Goal: Information Seeking & Learning: Find specific fact

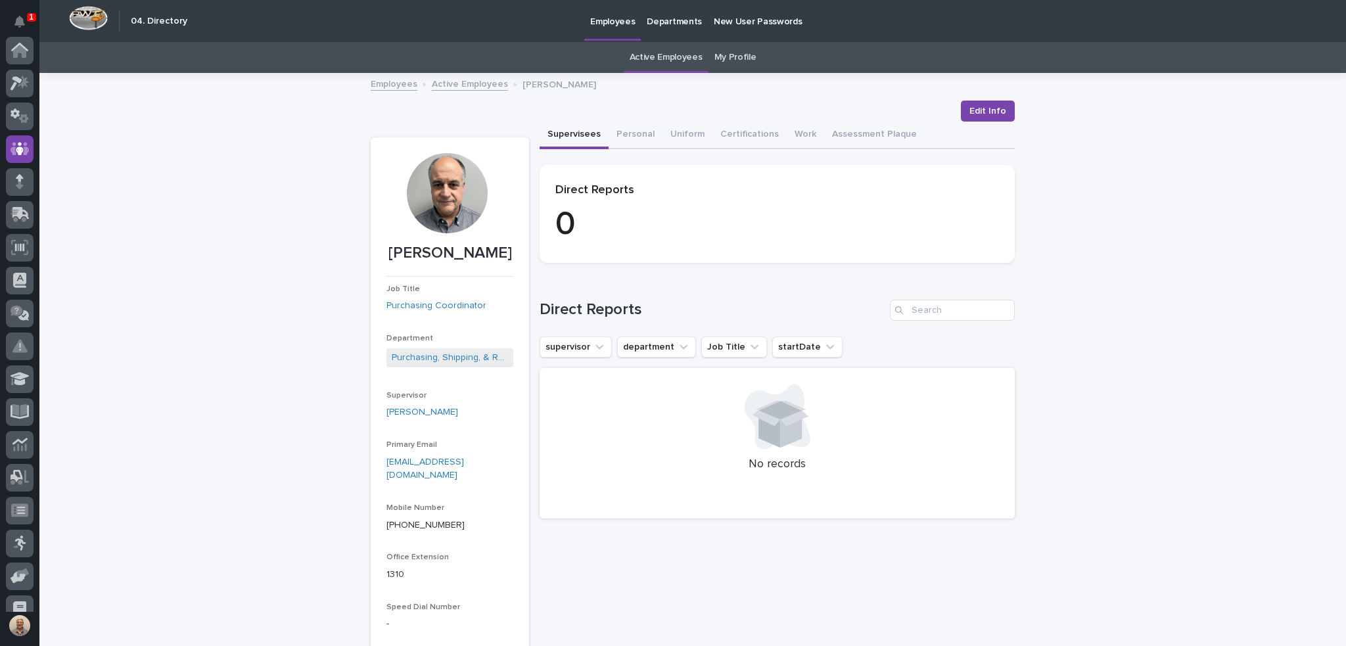
scroll to position [99, 0]
click at [672, 51] on link "Active Employees" at bounding box center [665, 57] width 73 height 31
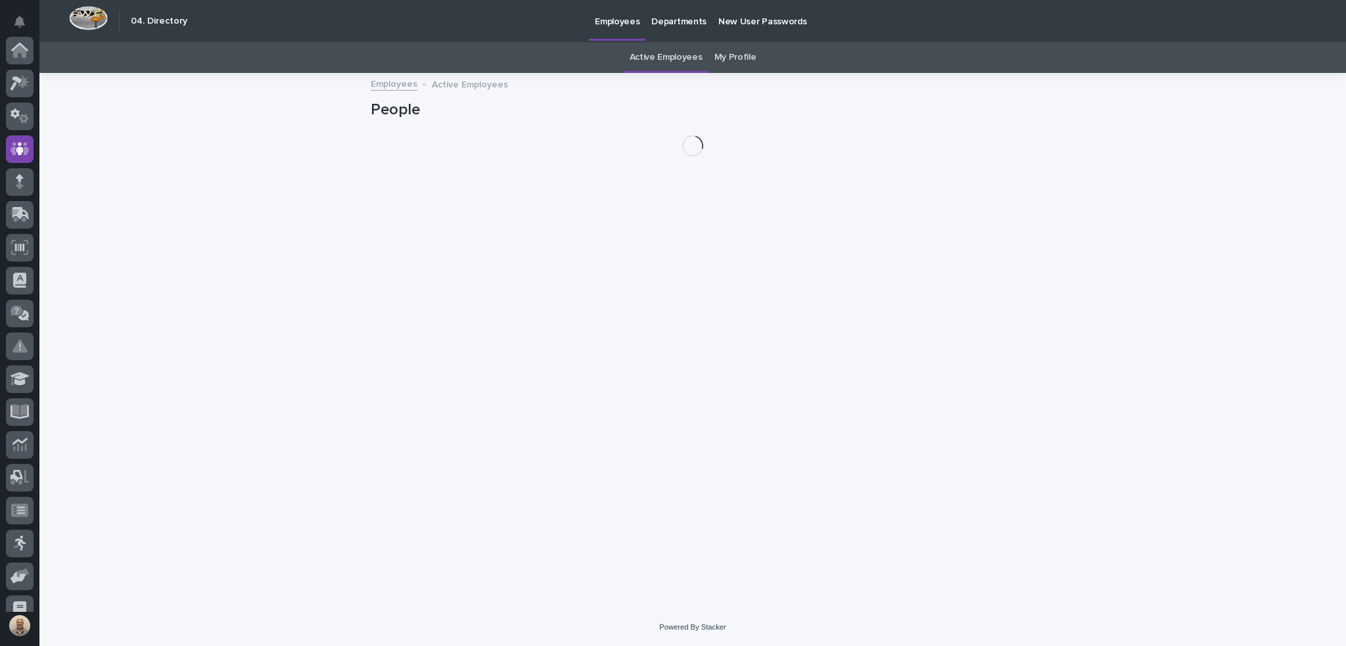
scroll to position [99, 0]
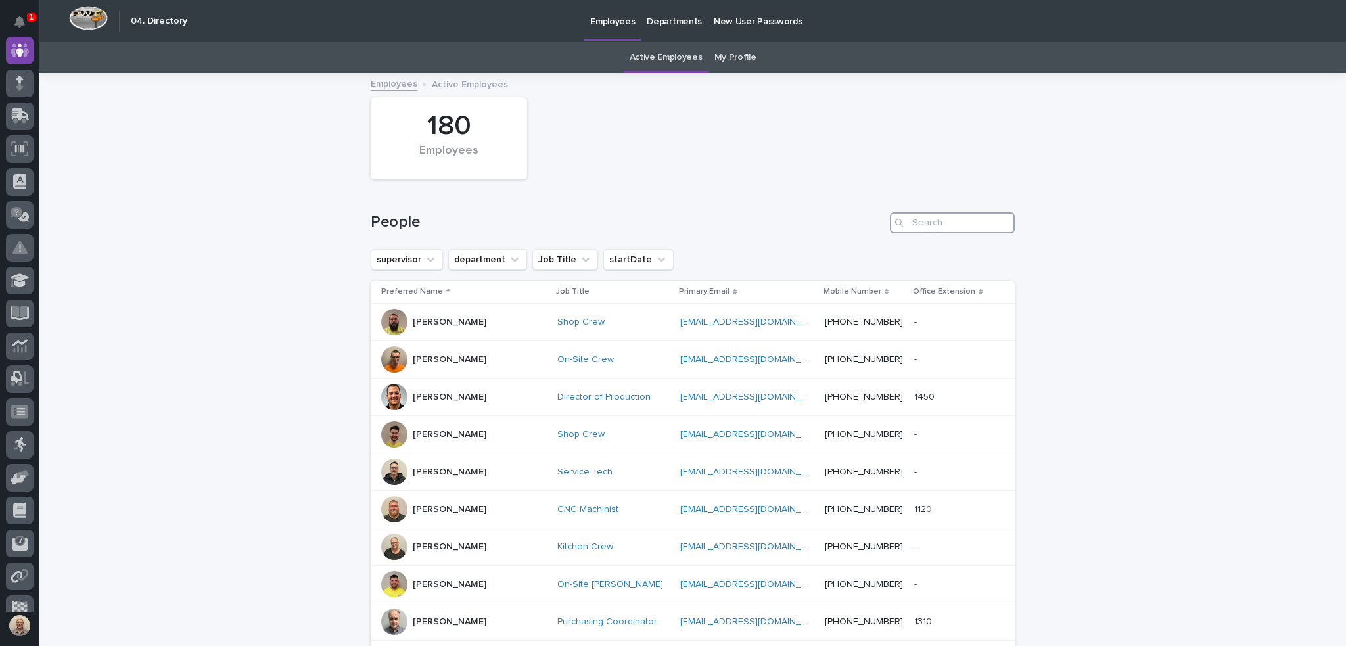
click at [915, 227] on input "Search" at bounding box center [952, 222] width 125 height 21
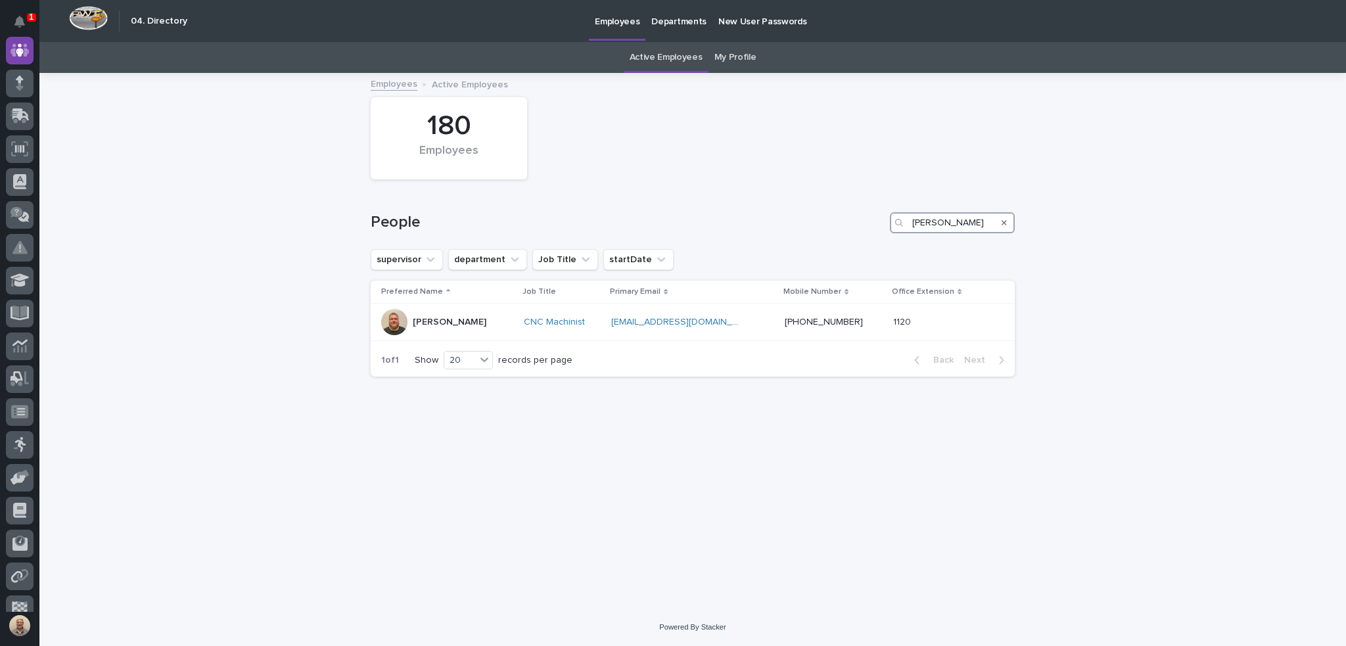
type input "[PERSON_NAME]"
click at [1004, 225] on icon "Search" at bounding box center [1003, 223] width 5 height 8
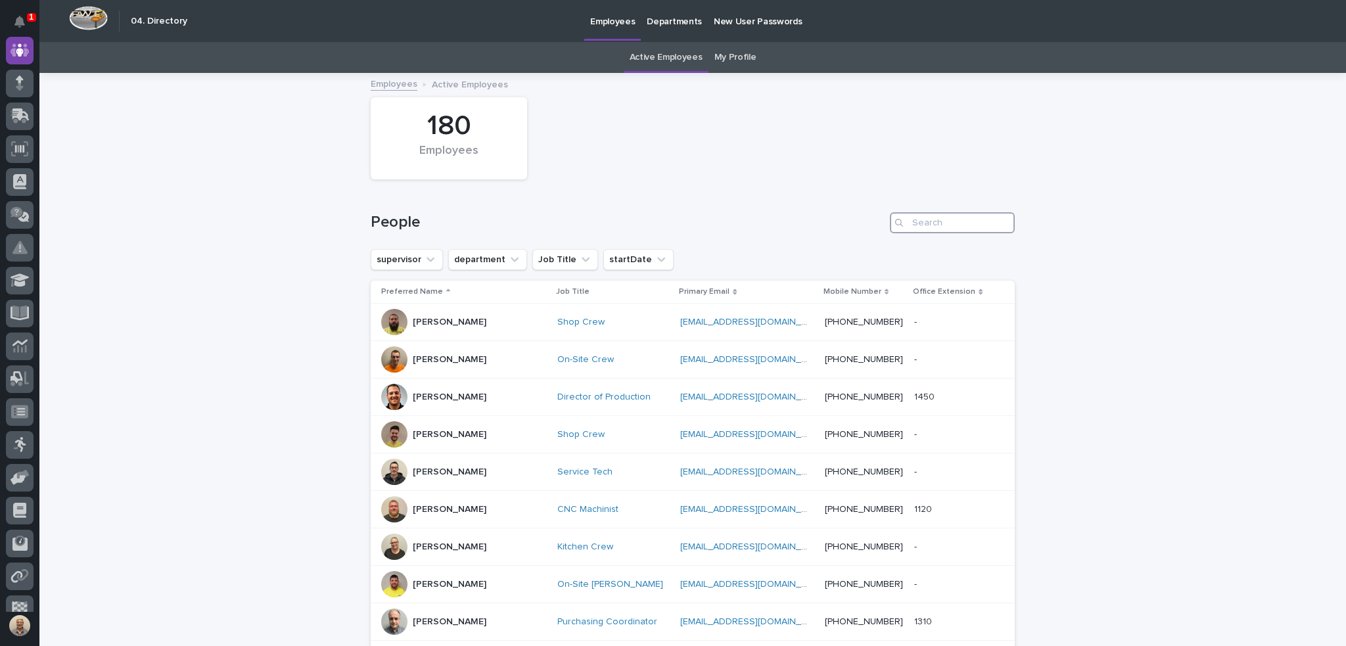
click at [936, 223] on input "Search" at bounding box center [952, 222] width 125 height 21
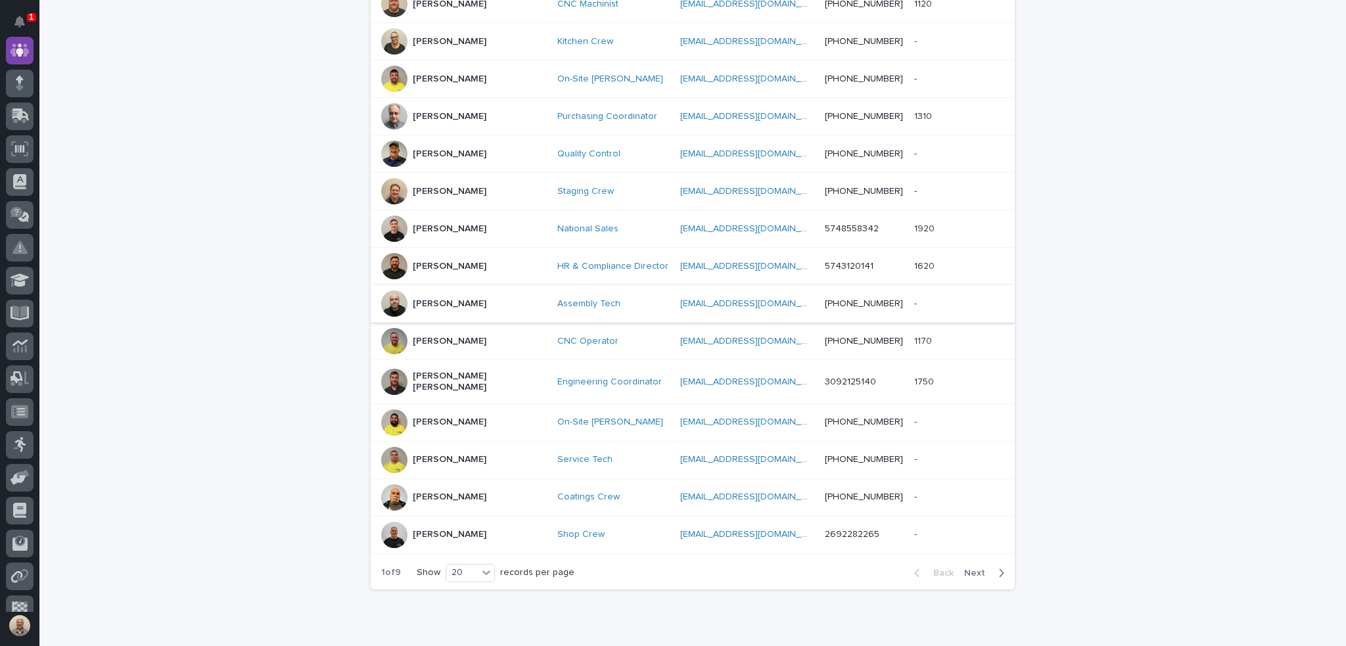
scroll to position [552, 0]
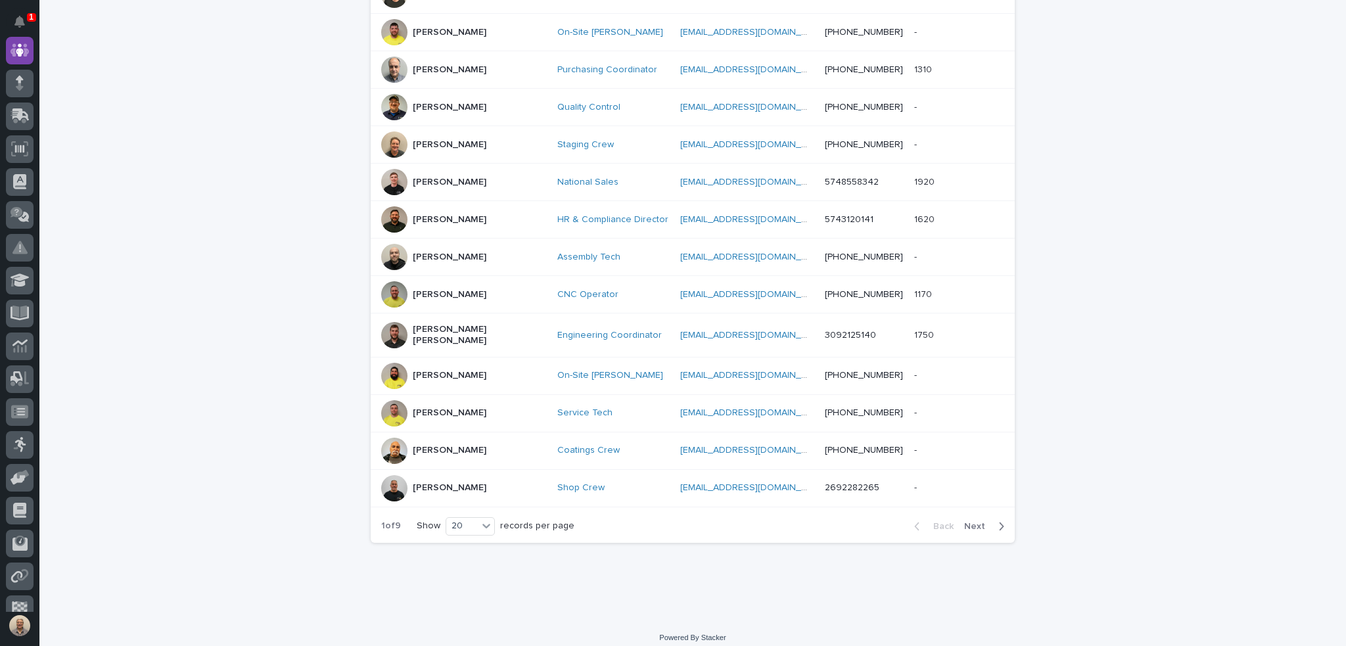
click at [975, 522] on span "Next" at bounding box center [978, 526] width 29 height 9
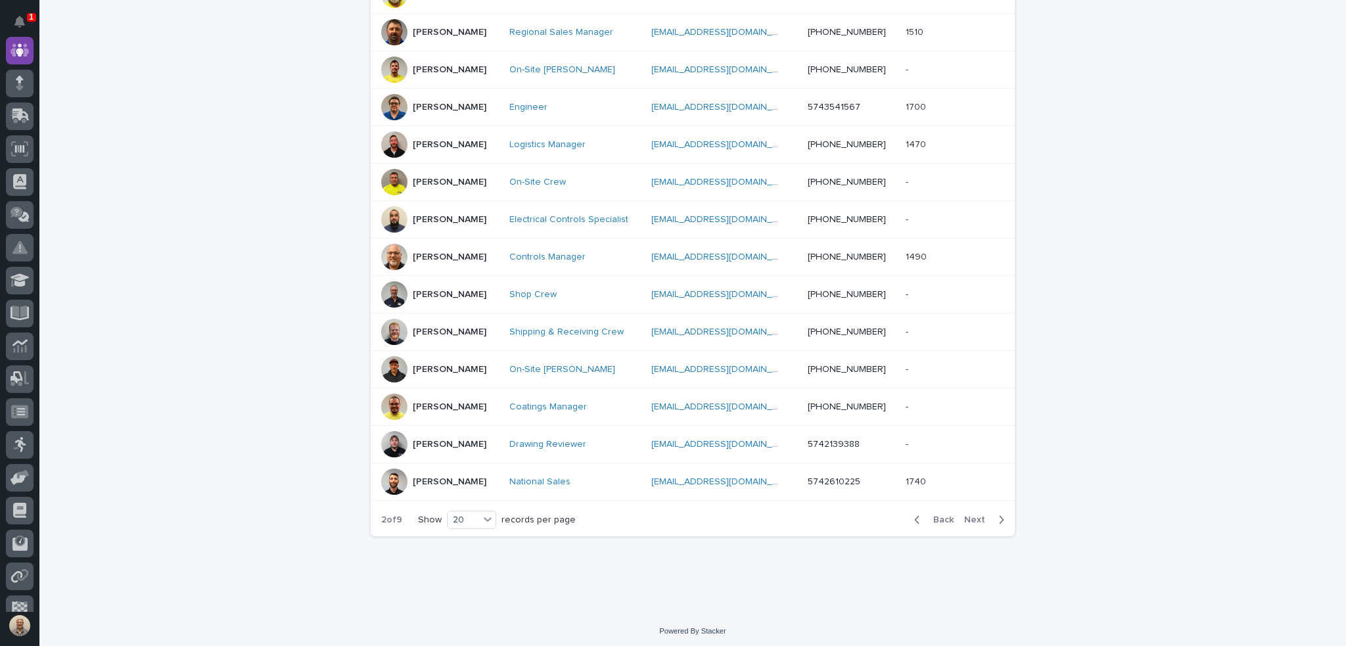
click at [972, 520] on span "Next" at bounding box center [978, 519] width 29 height 9
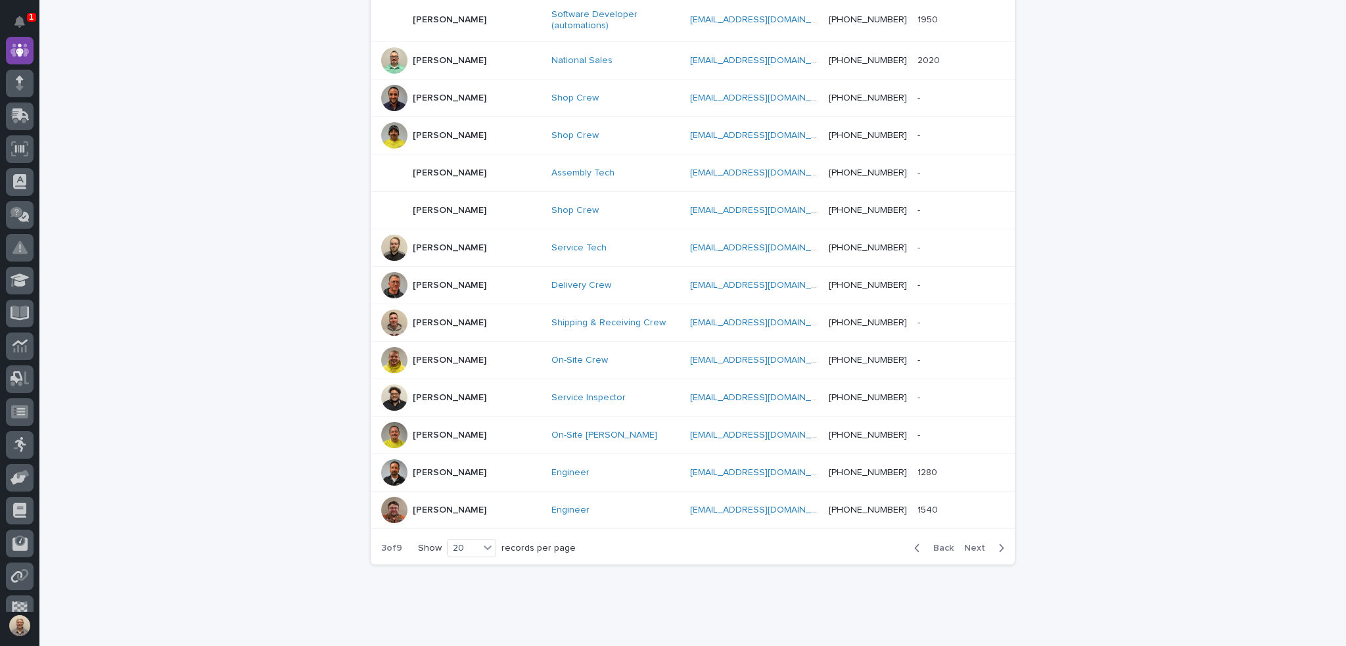
scroll to position [558, 0]
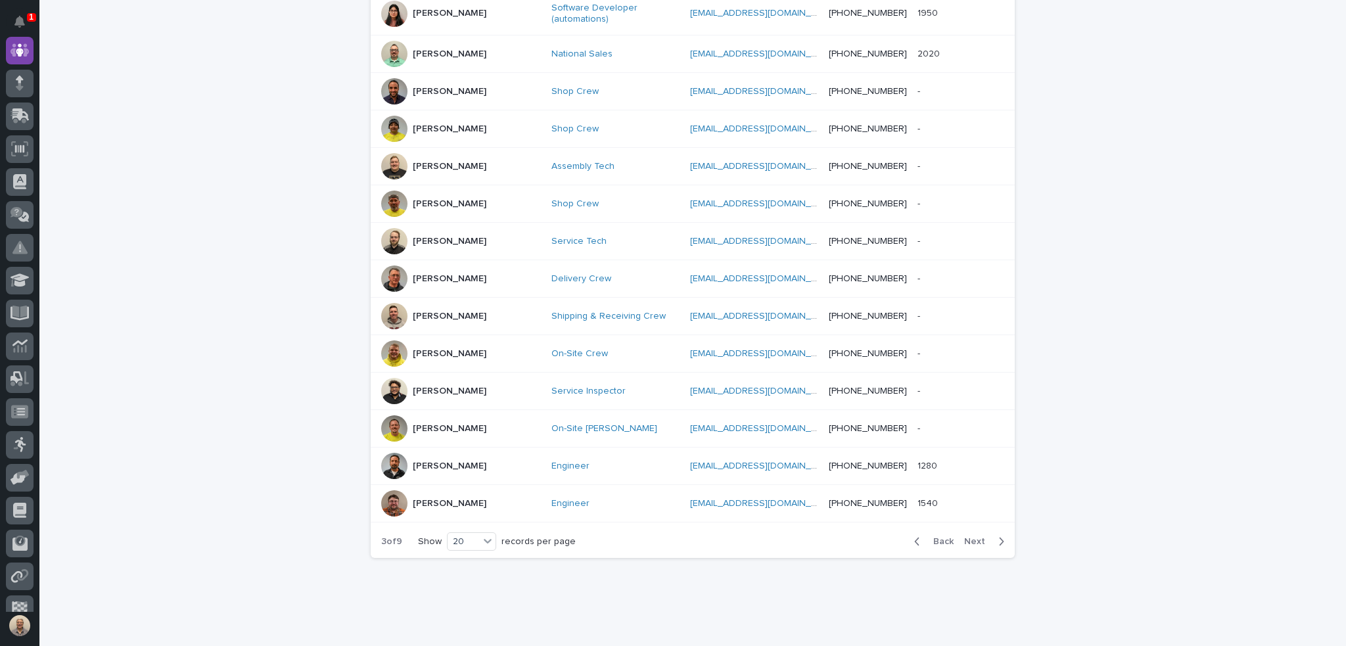
click at [969, 537] on span "Next" at bounding box center [978, 541] width 29 height 9
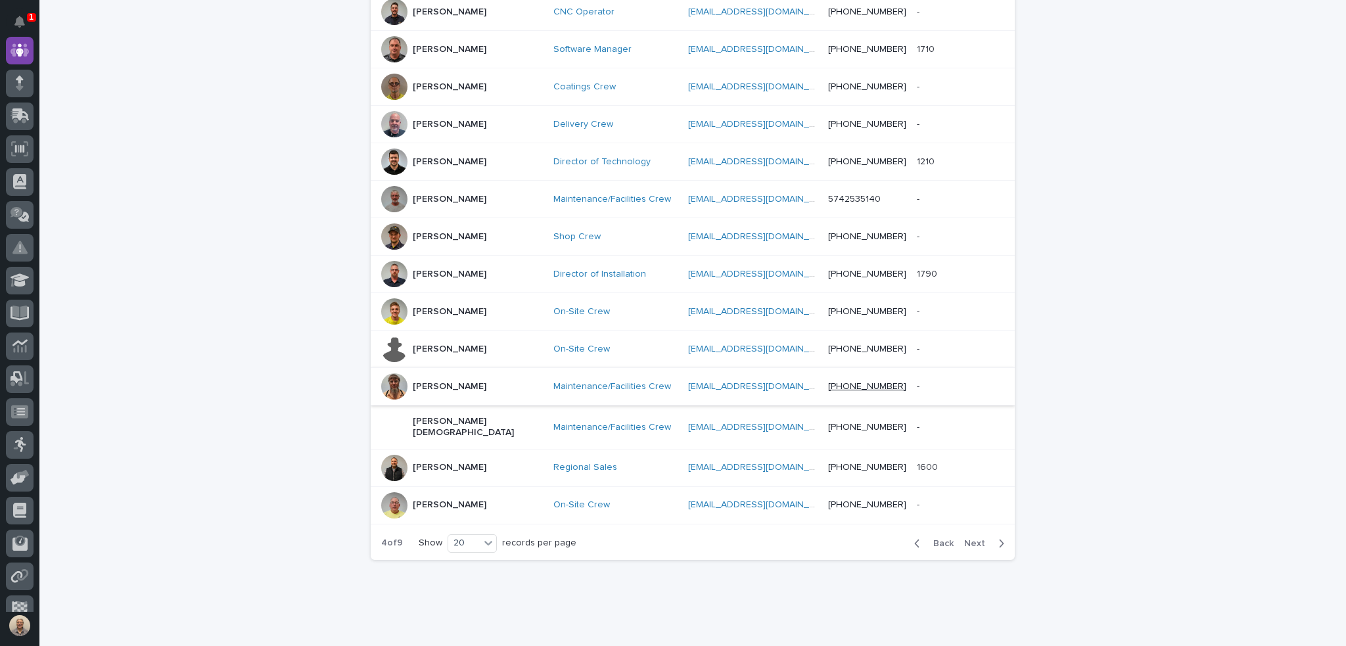
scroll to position [552, 0]
click at [974, 537] on span "Next" at bounding box center [978, 541] width 29 height 9
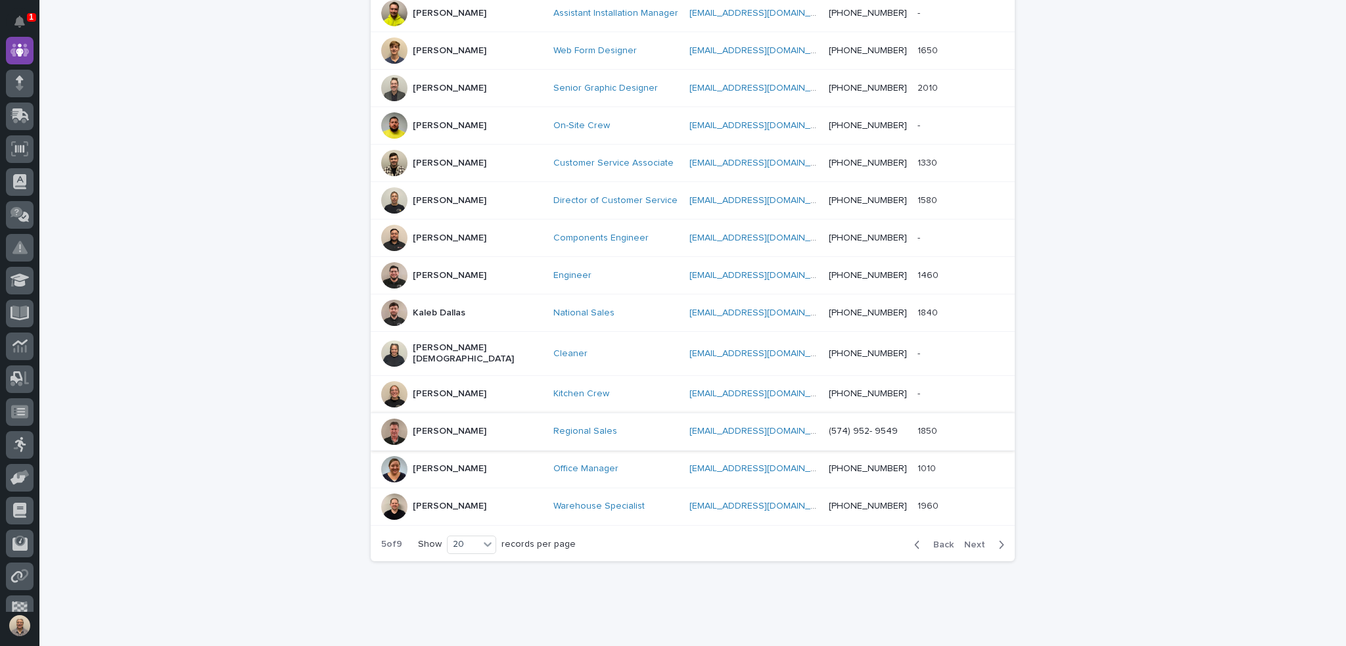
scroll to position [552, 0]
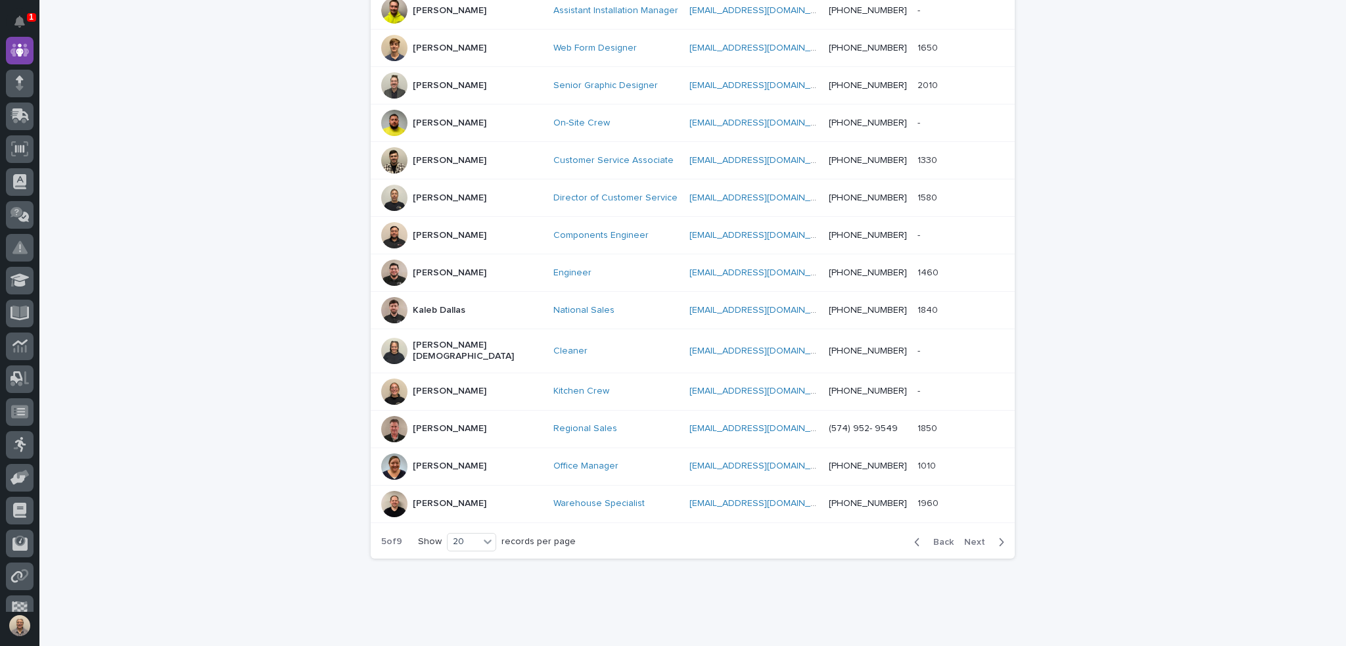
click at [974, 537] on span "Next" at bounding box center [978, 541] width 29 height 9
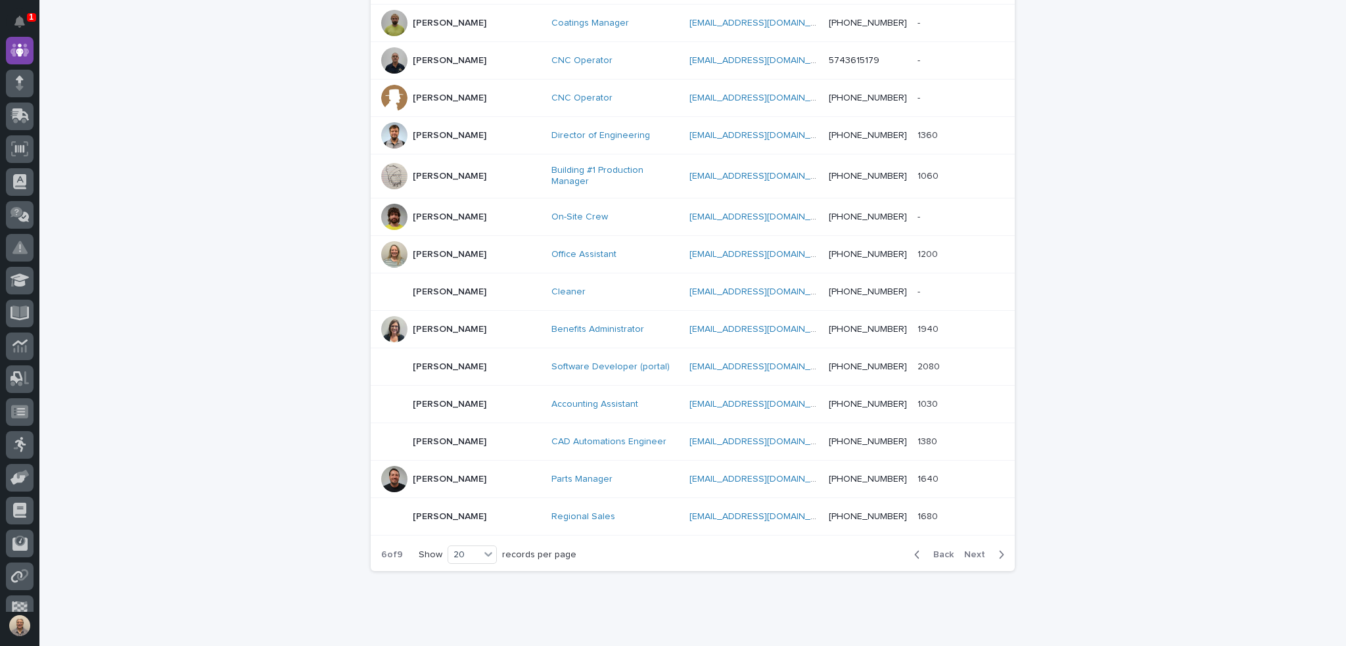
scroll to position [558, 0]
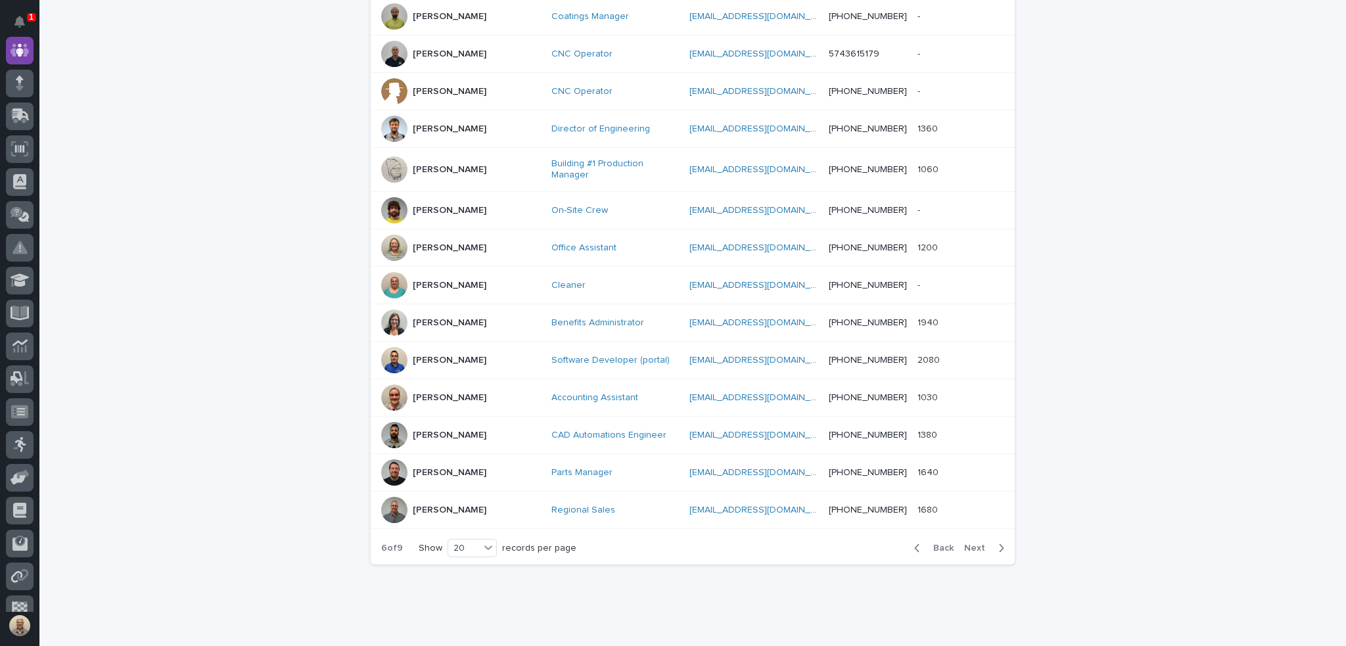
click at [974, 543] on span "Next" at bounding box center [978, 547] width 29 height 9
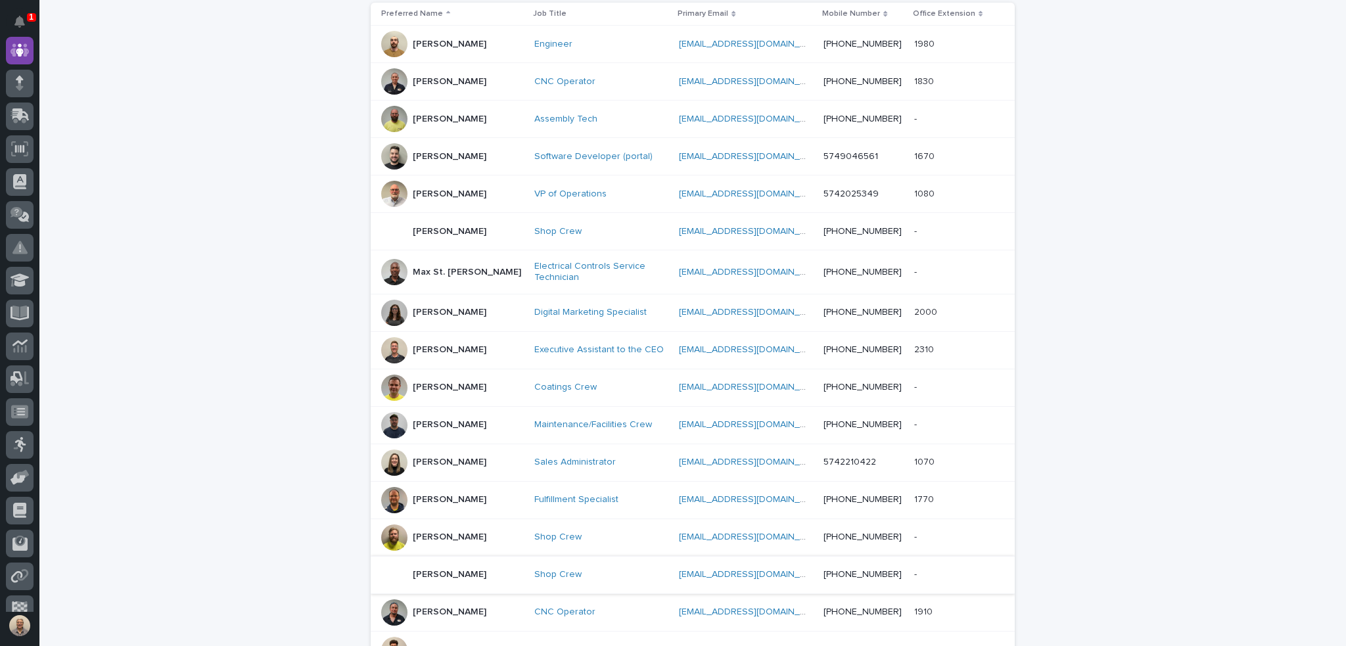
scroll to position [292, 0]
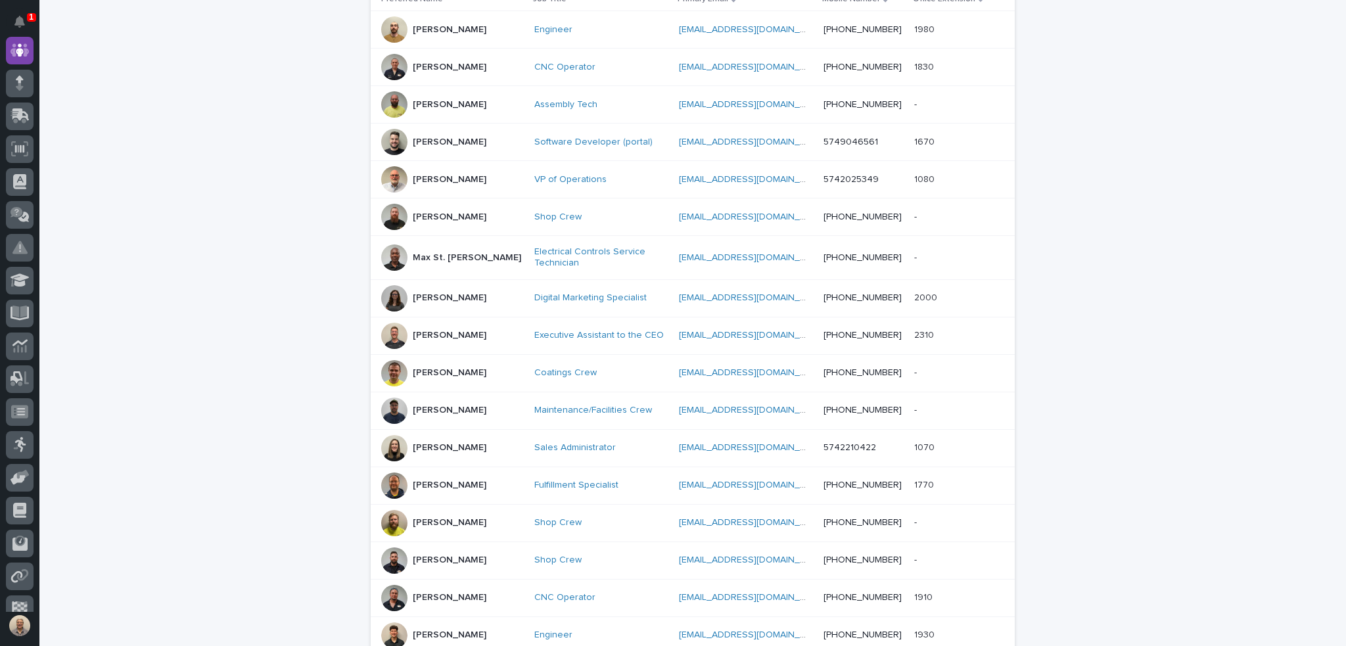
drag, startPoint x: 625, startPoint y: 332, endPoint x: 654, endPoint y: 316, distance: 33.8
click at [654, 317] on td "Executive Assistant to the CEO" at bounding box center [601, 335] width 145 height 37
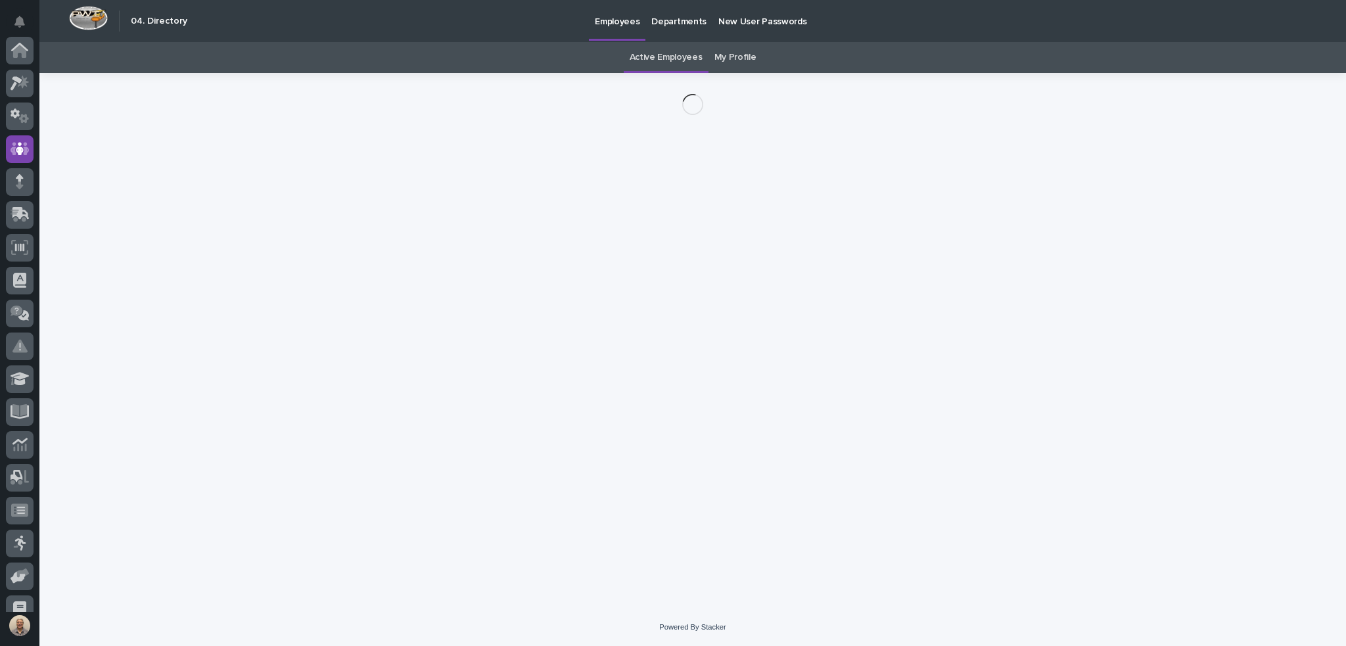
scroll to position [99, 0]
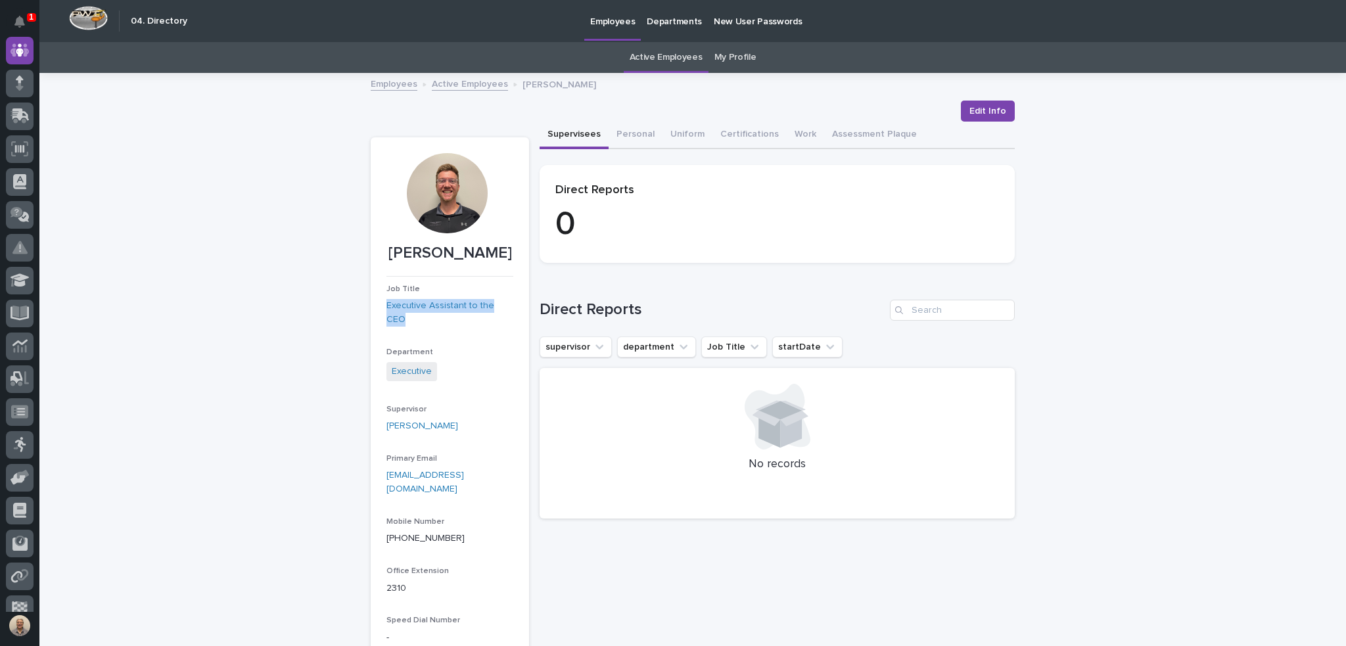
drag, startPoint x: 512, startPoint y: 325, endPoint x: 384, endPoint y: 333, distance: 129.0
click at [384, 333] on section "[PERSON_NAME] Job Title Executive Assistant to the CEO Department Executive Sup…" at bounding box center [450, 403] width 158 height 533
copy link "Executive Assistant to the CEO"
click at [668, 55] on link "Active Employees" at bounding box center [665, 57] width 73 height 31
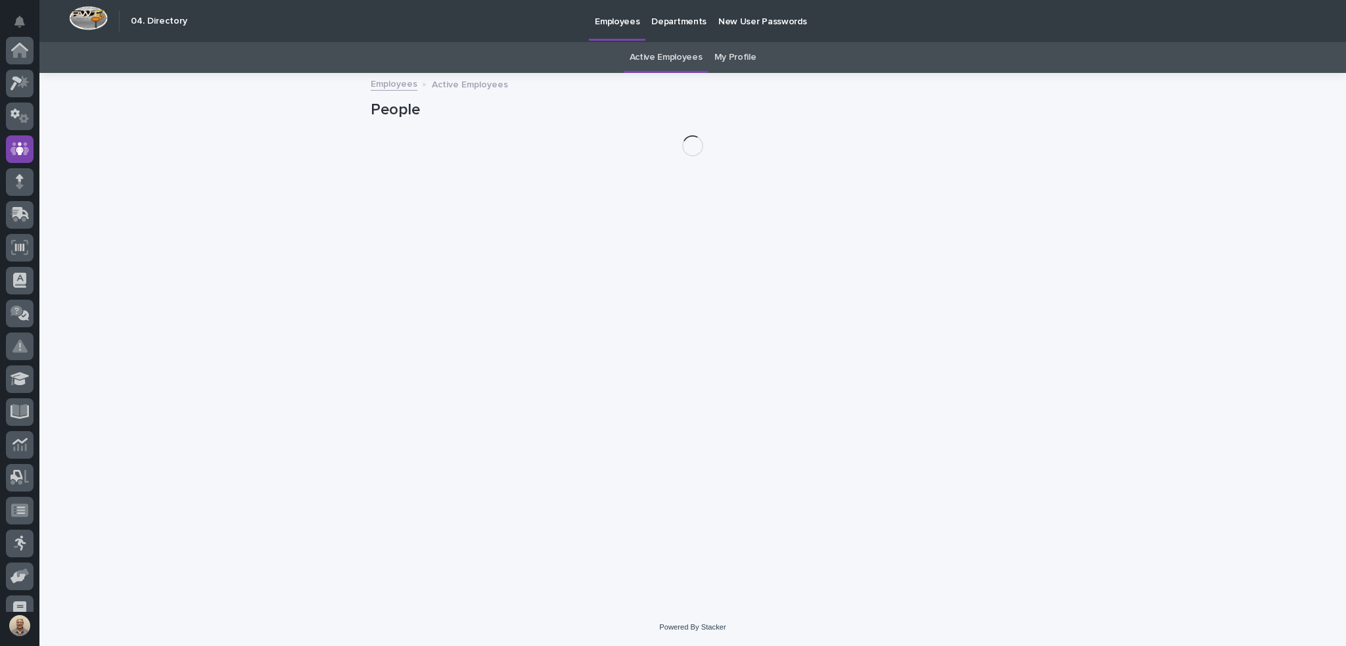
scroll to position [99, 0]
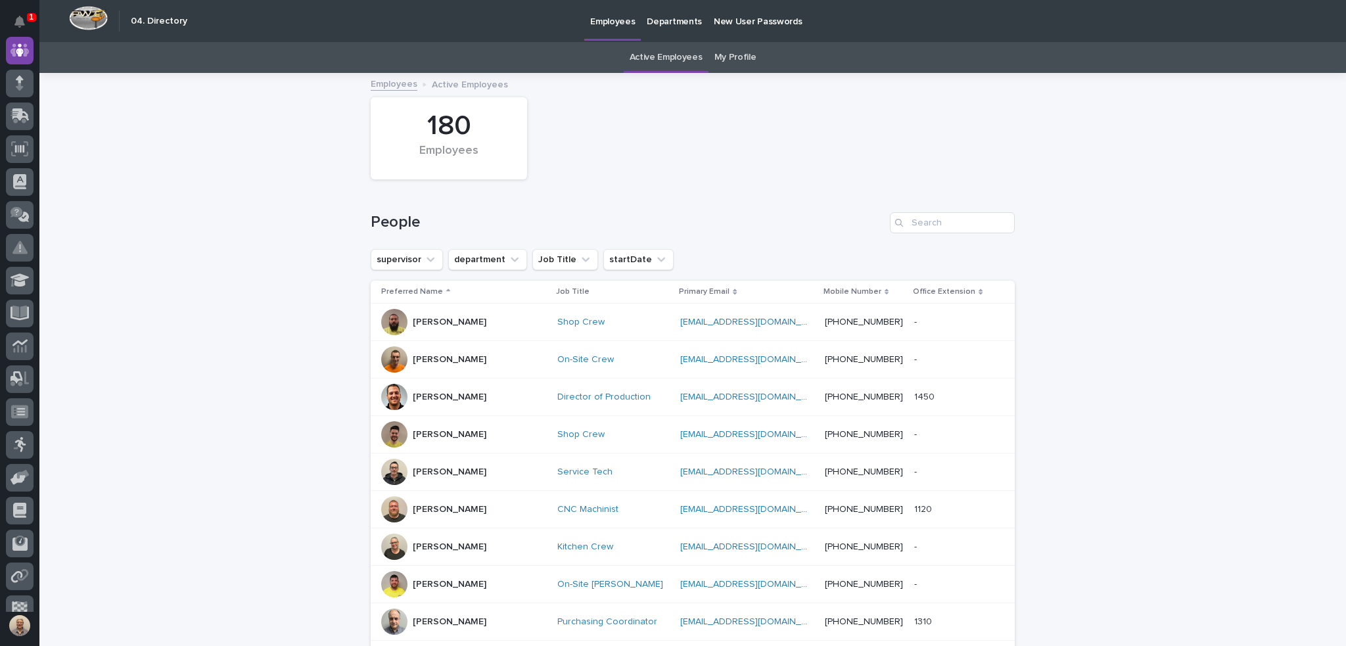
click at [903, 223] on div "Search" at bounding box center [900, 222] width 21 height 21
click at [915, 222] on input "Search" at bounding box center [952, 222] width 125 height 21
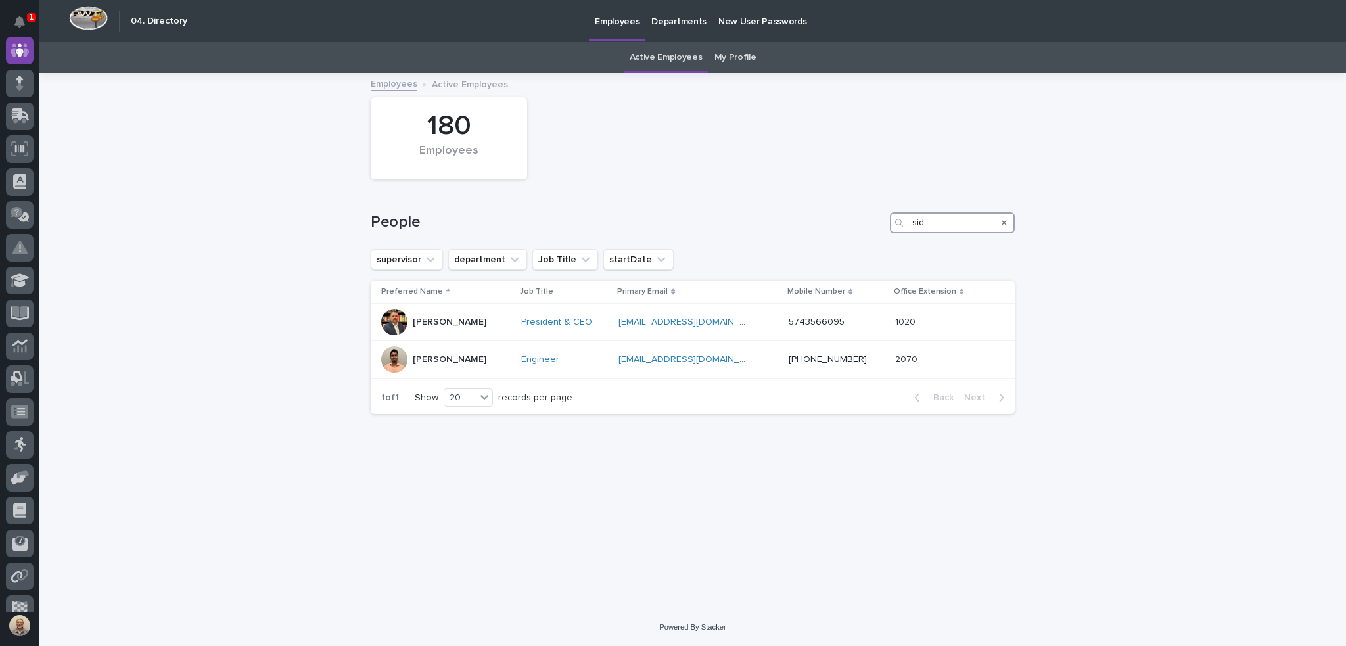
type input "sid"
